Goal: Task Accomplishment & Management: Manage account settings

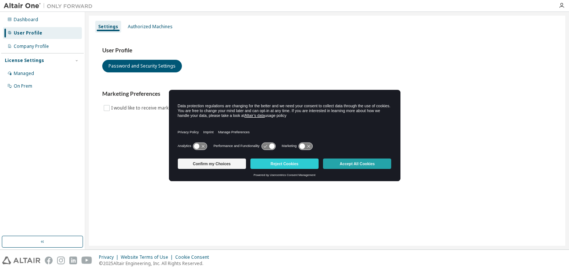
click at [372, 162] on button "Accept All Cookies" at bounding box center [357, 163] width 68 height 10
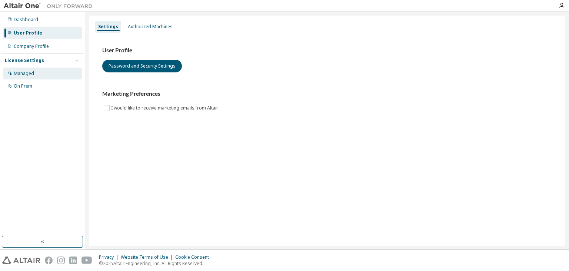
click at [36, 73] on div "Managed" at bounding box center [42, 73] width 79 height 12
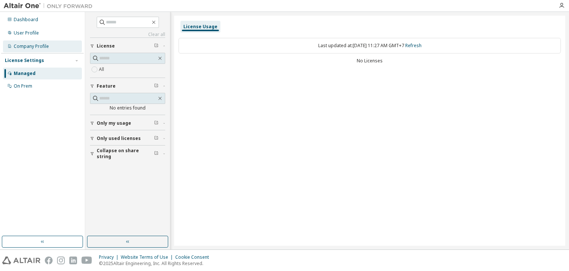
click at [38, 49] on div "Company Profile" at bounding box center [31, 46] width 35 height 6
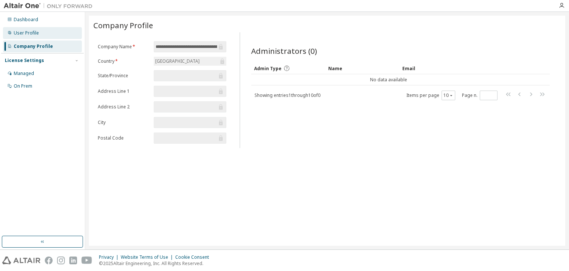
click at [28, 34] on div "User Profile" at bounding box center [26, 33] width 25 height 6
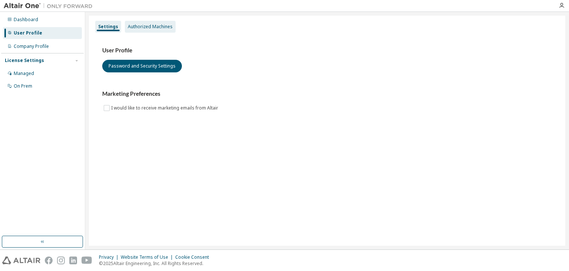
click at [138, 24] on div "Authorized Machines" at bounding box center [150, 27] width 45 height 6
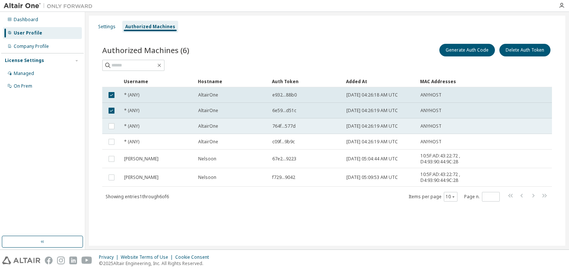
click at [106, 129] on td at bounding box center [111, 126] width 19 height 16
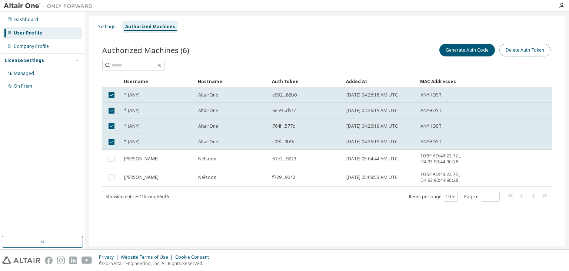
click at [525, 52] on button "Delete Auth Token" at bounding box center [525, 50] width 51 height 13
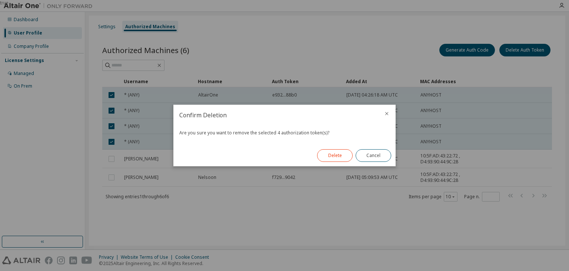
click at [336, 156] on button "Delete" at bounding box center [335, 155] width 36 height 13
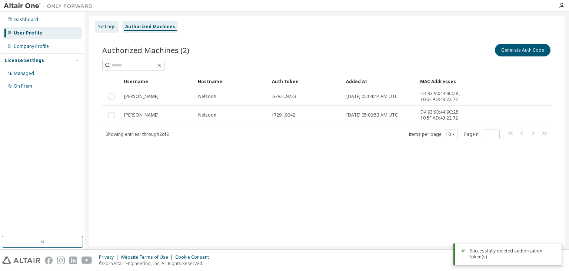
click at [102, 28] on div "Settings" at bounding box center [106, 27] width 17 height 6
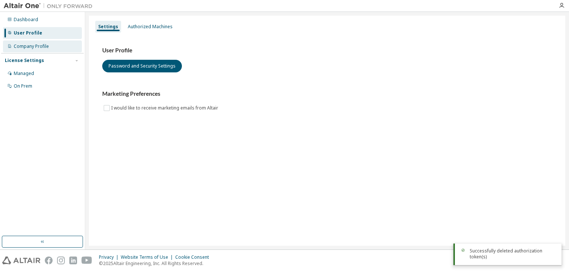
click at [42, 45] on div "Company Profile" at bounding box center [31, 46] width 35 height 6
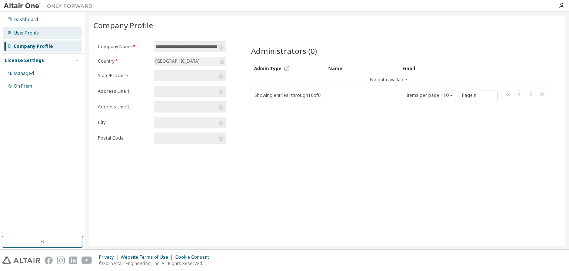
click at [31, 37] on div "User Profile" at bounding box center [42, 33] width 79 height 12
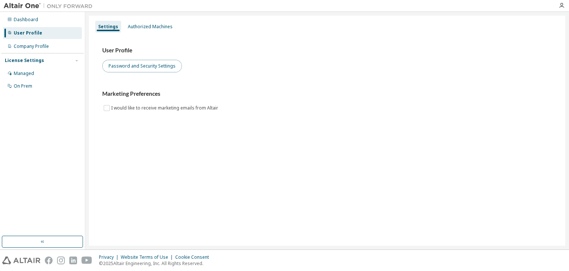
click at [126, 69] on button "Password and Security Settings" at bounding box center [142, 66] width 80 height 13
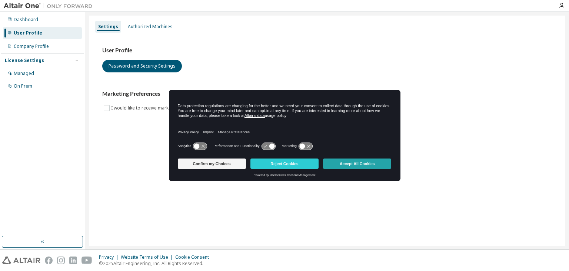
click at [363, 164] on button "Accept All Cookies" at bounding box center [357, 163] width 68 height 10
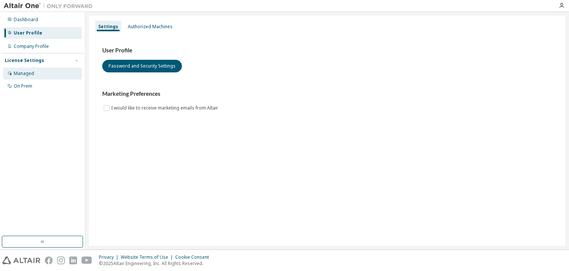
click at [52, 73] on div "Managed" at bounding box center [42, 73] width 79 height 12
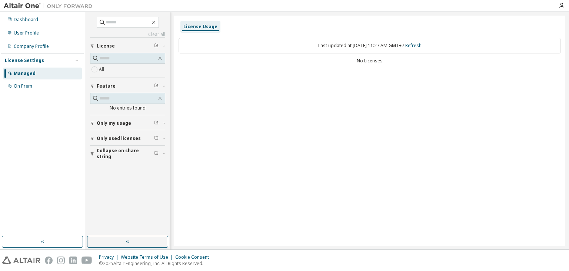
drag, startPoint x: 362, startPoint y: 64, endPoint x: 353, endPoint y: 69, distance: 10.3
click at [363, 65] on div "Last updated at: Mon 2025-10-13 11:27 AM GMT+7 Refresh No Licenses" at bounding box center [370, 51] width 383 height 36
click at [110, 120] on span "Only my usage" at bounding box center [114, 123] width 34 height 6
click at [25, 85] on div "On Prem" at bounding box center [23, 86] width 19 height 6
